Goal: Contribute content: Add original content to the website for others to see

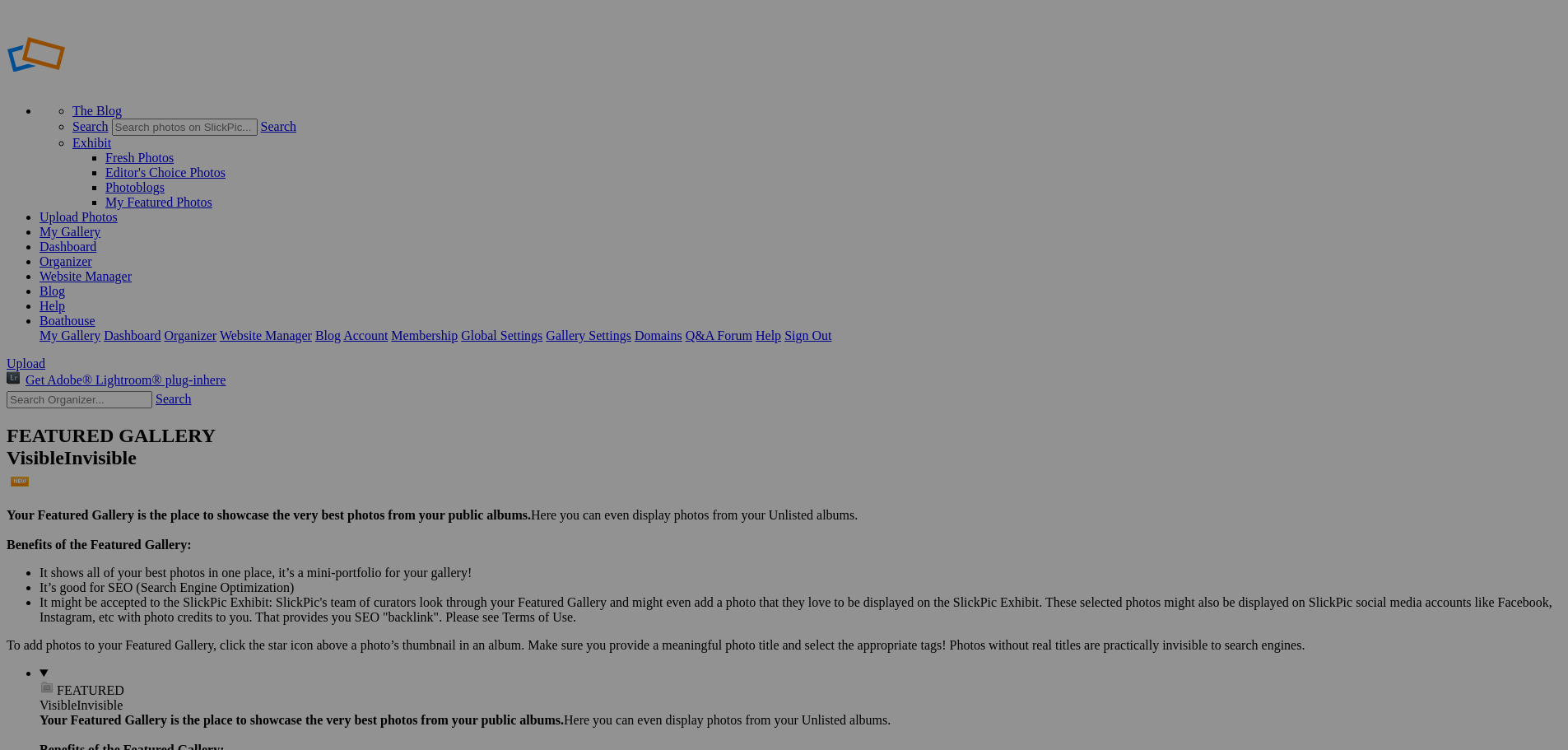
click at [651, 397] on input "text" at bounding box center [656, 406] width 179 height 18
type input "4020.4060 - Tundra Jacket"
click at [739, 430] on div "Select album..." at bounding box center [652, 438] width 173 height 15
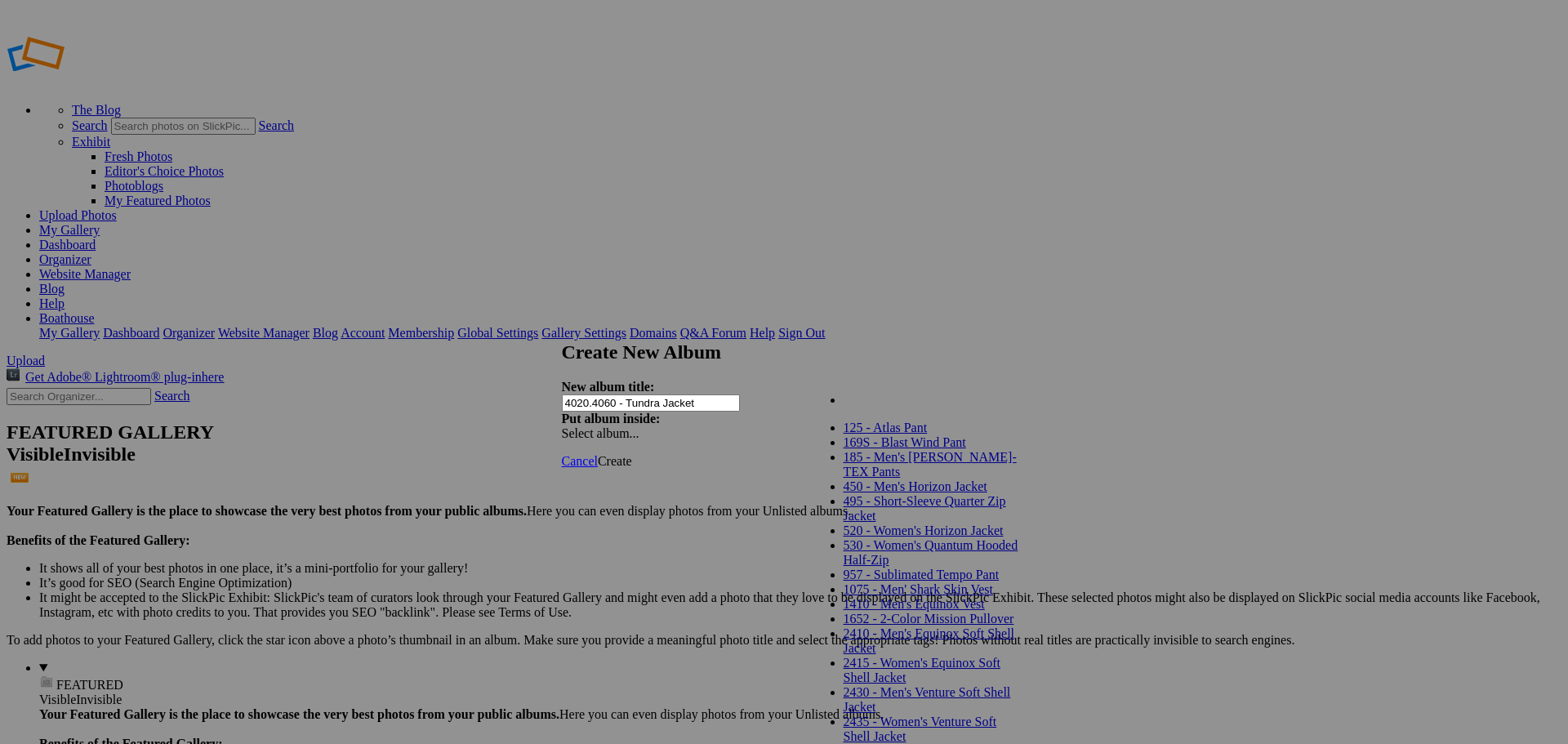
click at [752, 415] on div "Create New Album New album title: 4020.4060 - Tundra Jacket Put album inside: S…" at bounding box center [778, 391] width 433 height 100
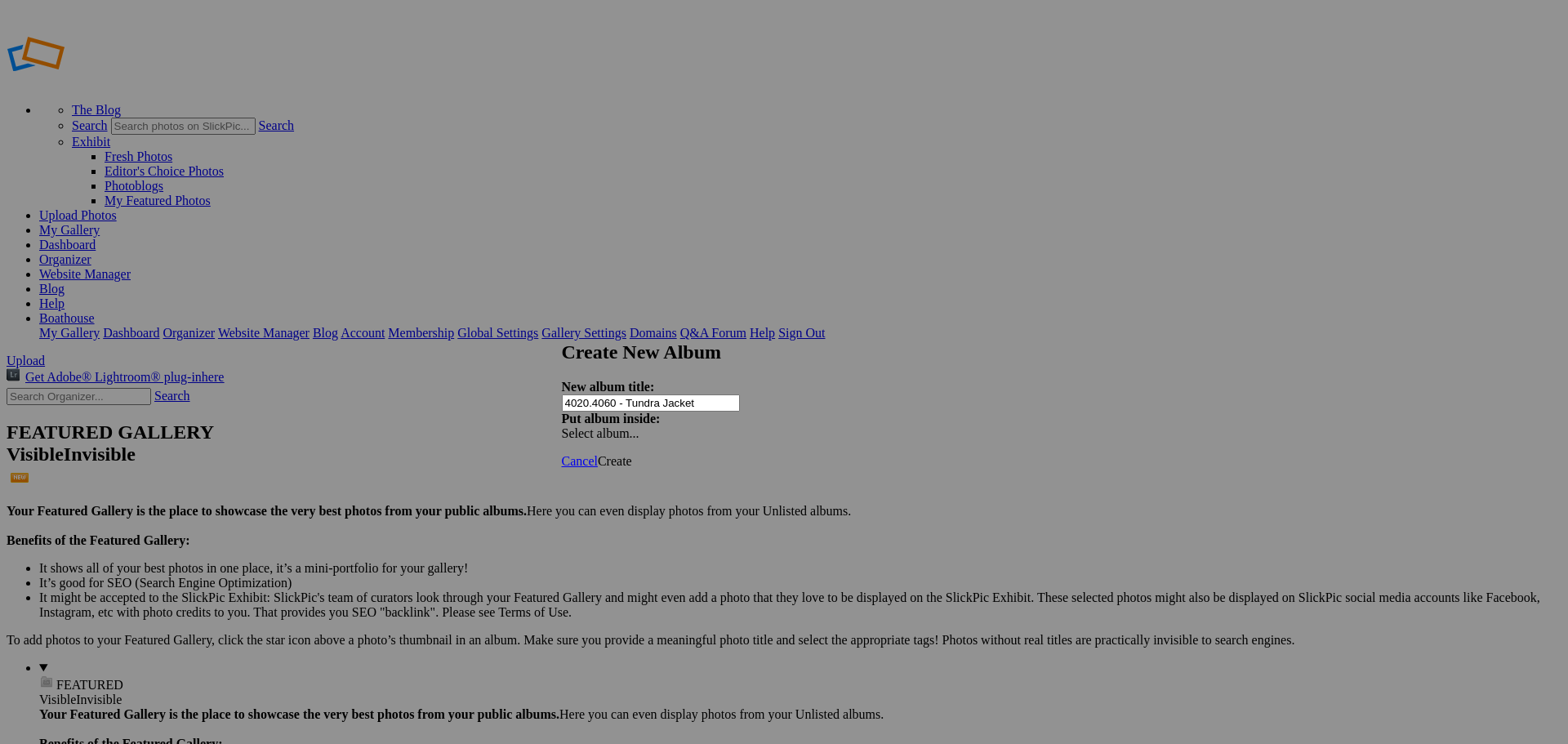
click at [632, 454] on span "Create" at bounding box center [615, 461] width 34 height 14
type input "4020.4060 - Tundra Jacket"
